Goal: Task Accomplishment & Management: Manage account settings

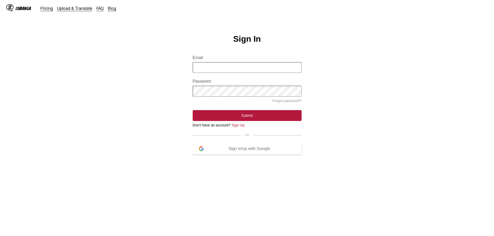
click at [247, 154] on button "Sign in/up with Google" at bounding box center [247, 149] width 109 height 11
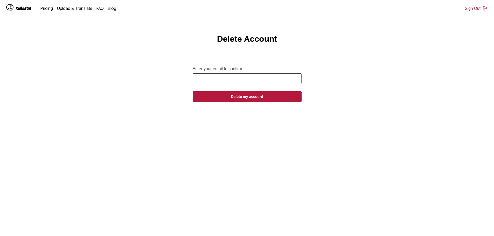
click at [218, 82] on input "Enter your email to confirm" at bounding box center [247, 78] width 109 height 11
type input "**********"
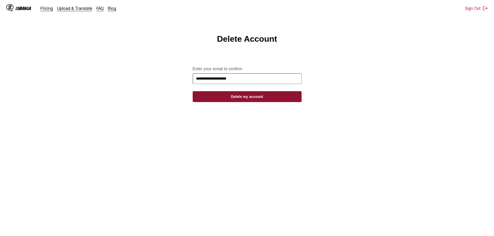
click at [237, 102] on button "Delete my account" at bounding box center [247, 96] width 109 height 11
